Goal: Task Accomplishment & Management: Use online tool/utility

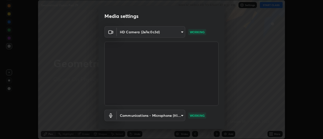
scroll to position [26, 0]
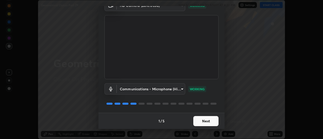
click at [202, 123] on button "Next" at bounding box center [205, 121] width 25 height 10
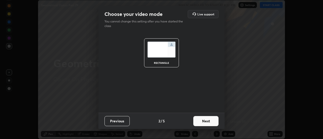
scroll to position [0, 0]
click at [203, 121] on button "Next" at bounding box center [205, 121] width 25 height 10
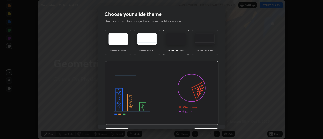
scroll to position [12, 0]
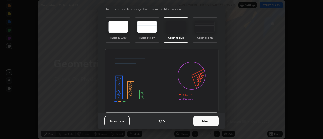
click at [201, 119] on button "Next" at bounding box center [205, 121] width 25 height 10
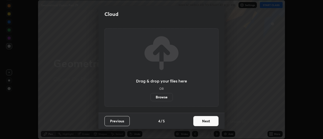
scroll to position [0, 0]
click at [203, 121] on button "Next" at bounding box center [205, 121] width 25 height 10
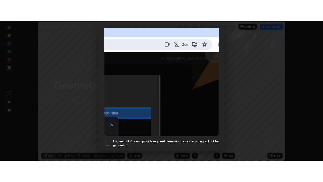
scroll to position [129, 0]
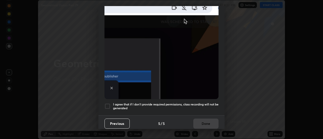
click at [134, 104] on h5 "I agree that if I don't provide required permissions, class recording will not …" at bounding box center [165, 106] width 105 height 8
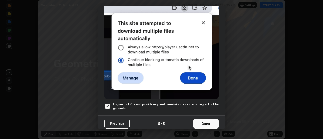
click at [196, 121] on button "Done" at bounding box center [205, 124] width 25 height 10
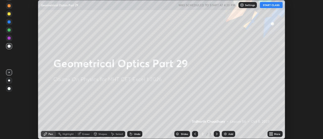
click at [268, 7] on button "START CLASS" at bounding box center [271, 5] width 23 height 6
click at [272, 135] on icon at bounding box center [271, 134] width 1 height 1
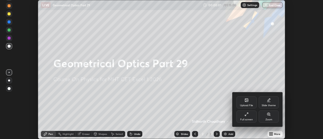
click at [251, 118] on div "Full screen" at bounding box center [246, 119] width 13 height 3
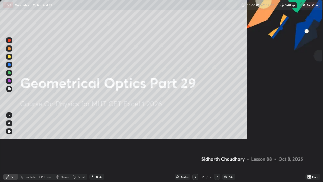
scroll to position [182, 323]
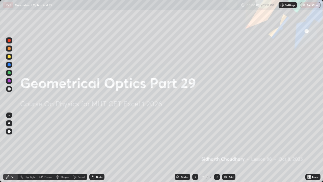
click at [227, 139] on img at bounding box center [226, 177] width 4 height 4
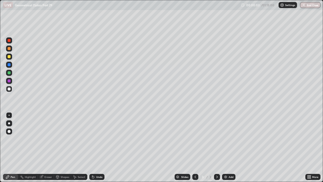
click at [10, 123] on div at bounding box center [9, 123] width 2 height 2
click at [9, 88] on div at bounding box center [9, 88] width 3 height 3
click at [9, 89] on div at bounding box center [9, 88] width 3 height 3
click at [229, 139] on div "Add" at bounding box center [228, 177] width 13 height 6
click at [195, 139] on icon at bounding box center [195, 177] width 4 height 4
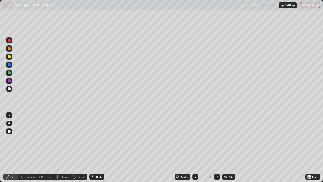
click at [216, 139] on icon at bounding box center [217, 176] width 2 height 3
click at [49, 139] on div "Eraser" at bounding box center [48, 176] width 8 height 3
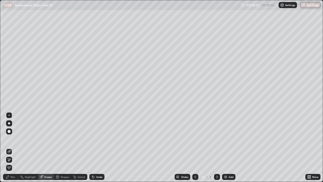
click at [14, 139] on div "Pen" at bounding box center [10, 177] width 15 height 6
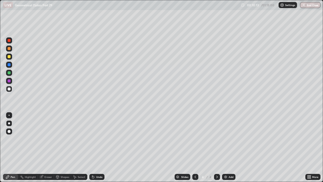
click at [99, 139] on div "Undo" at bounding box center [99, 176] width 6 height 3
click at [98, 139] on div "Undo" at bounding box center [99, 176] width 6 height 3
click at [9, 57] on div at bounding box center [9, 56] width 3 height 3
click at [8, 48] on div at bounding box center [9, 48] width 3 height 3
click at [9, 89] on div at bounding box center [9, 88] width 3 height 3
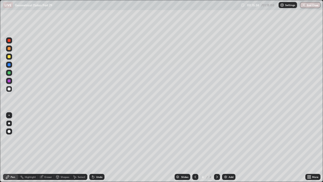
click at [47, 139] on div "Eraser" at bounding box center [48, 176] width 8 height 3
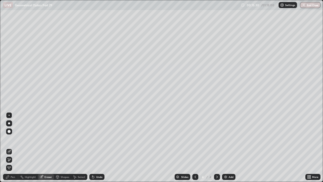
click at [11, 139] on div "Pen" at bounding box center [10, 177] width 15 height 6
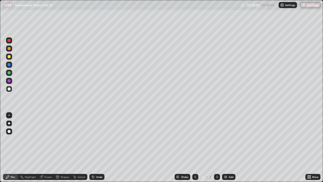
click at [10, 57] on div at bounding box center [9, 56] width 3 height 3
click at [30, 139] on div "Highlight" at bounding box center [30, 176] width 11 height 3
click at [14, 139] on div "Pen" at bounding box center [13, 176] width 5 height 3
click at [96, 139] on div "Undo" at bounding box center [99, 176] width 6 height 3
click at [93, 139] on icon at bounding box center [93, 177] width 2 height 2
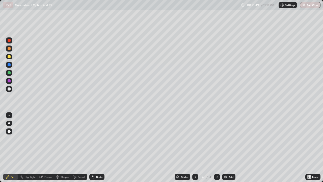
click at [92, 139] on icon at bounding box center [93, 177] width 2 height 2
click at [10, 88] on div at bounding box center [9, 88] width 3 height 3
click at [10, 56] on div at bounding box center [9, 56] width 3 height 3
click at [9, 89] on div at bounding box center [9, 88] width 3 height 3
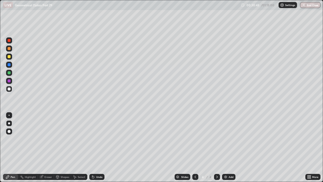
click at [228, 139] on div "Add" at bounding box center [228, 177] width 13 height 6
click at [195, 139] on icon at bounding box center [195, 177] width 4 height 4
click at [216, 139] on icon at bounding box center [217, 177] width 4 height 4
click at [10, 57] on div at bounding box center [9, 56] width 3 height 3
click at [10, 48] on div at bounding box center [9, 48] width 3 height 3
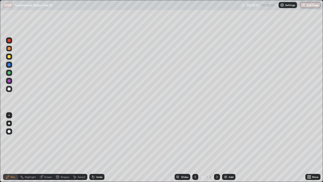
click at [94, 139] on icon at bounding box center [93, 177] width 4 height 4
click at [10, 56] on div at bounding box center [9, 56] width 3 height 3
click at [9, 57] on div at bounding box center [9, 56] width 3 height 3
click at [9, 89] on div at bounding box center [9, 88] width 3 height 3
click at [231, 139] on div "Add" at bounding box center [228, 177] width 13 height 6
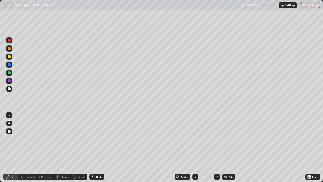
click at [9, 89] on div at bounding box center [9, 88] width 3 height 3
click at [226, 139] on div "Add" at bounding box center [228, 177] width 13 height 6
click at [307, 5] on button "End Class" at bounding box center [310, 5] width 20 height 6
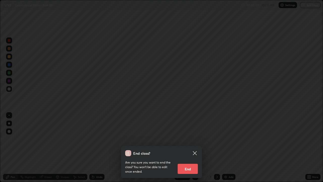
click at [186, 139] on button "End" at bounding box center [188, 168] width 20 height 10
